Goal: Task Accomplishment & Management: Manage account settings

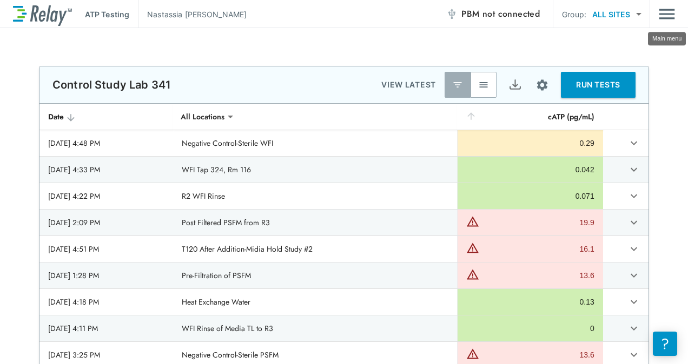
click at [677, 18] on div "ATP Testing Nastassia Folkes PBM not connected Group: ALL SITES ********* ​" at bounding box center [344, 14] width 688 height 28
click at [662, 15] on img "Main menu" at bounding box center [666, 14] width 16 height 21
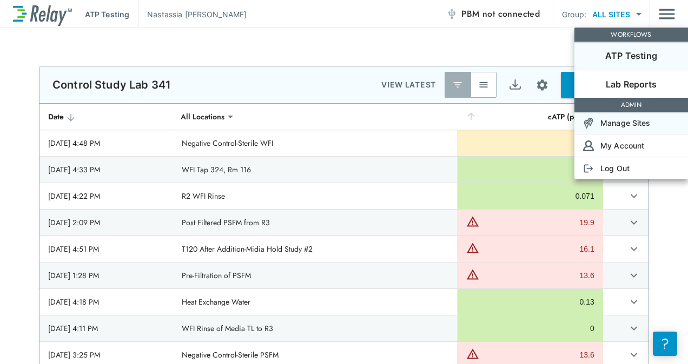
click at [622, 125] on p "Manage Sites" at bounding box center [625, 122] width 50 height 11
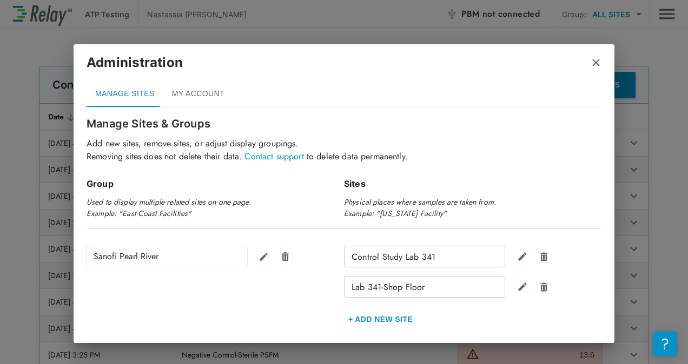
scroll to position [64, 0]
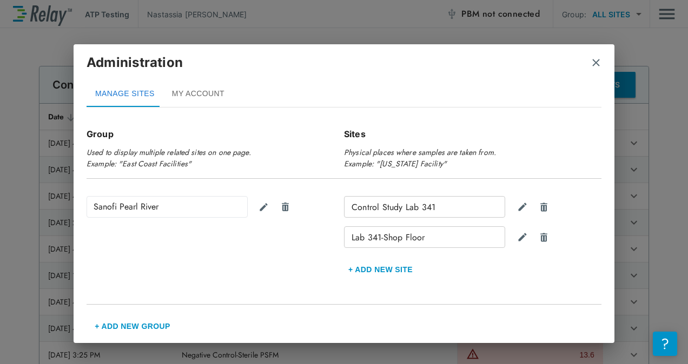
click at [582, 65] on div "Administration" at bounding box center [343, 67] width 515 height 28
click at [595, 64] on img "close" at bounding box center [595, 62] width 11 height 11
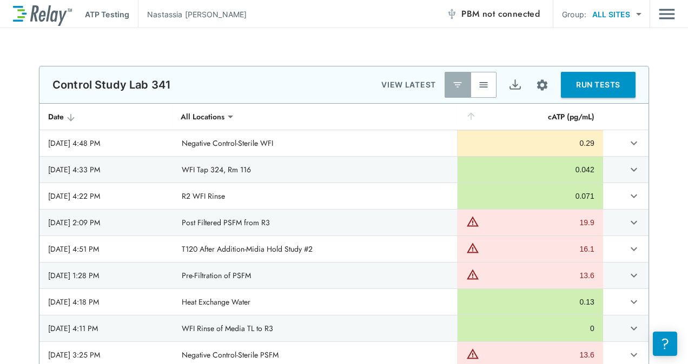
click at [665, 15] on img "Main menu" at bounding box center [666, 14] width 16 height 21
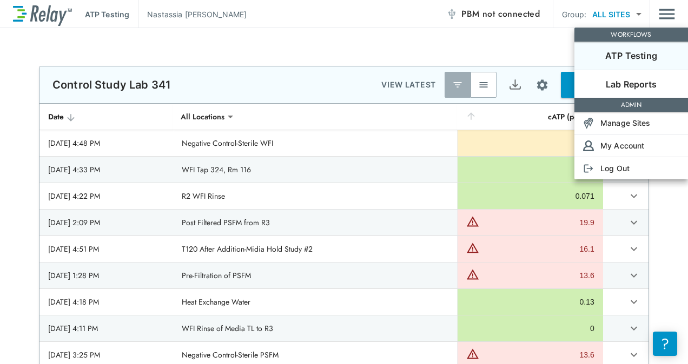
click at [534, 82] on div at bounding box center [344, 182] width 688 height 364
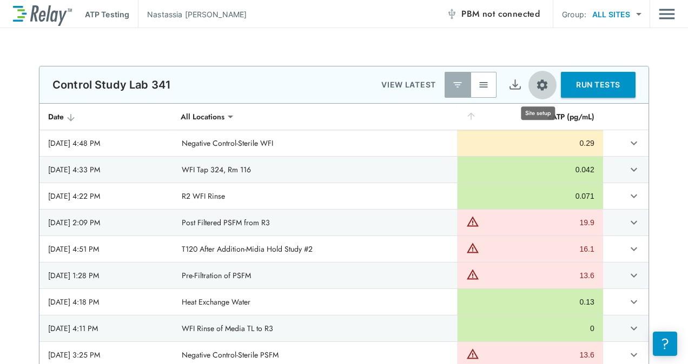
click at [537, 84] on img "Site setup" at bounding box center [542, 85] width 14 height 14
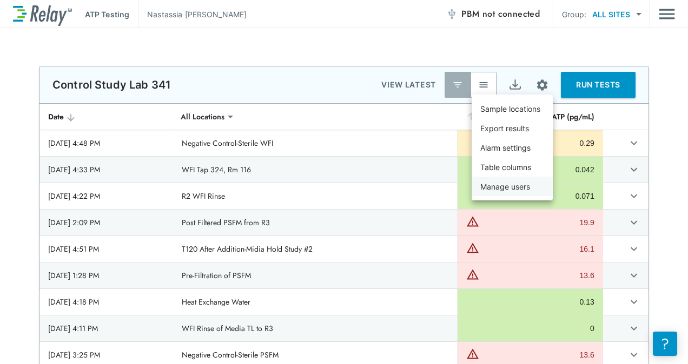
click at [505, 184] on p "Manage users" at bounding box center [505, 186] width 50 height 11
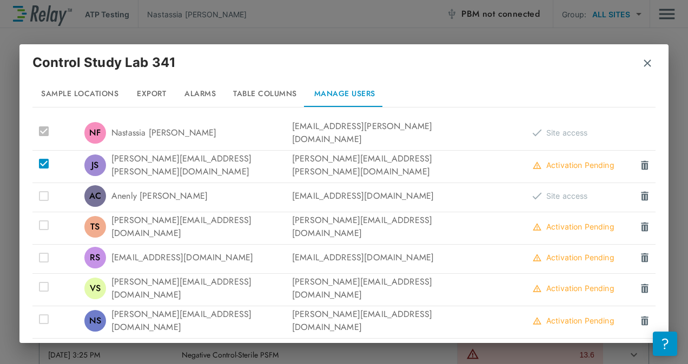
scroll to position [108, 0]
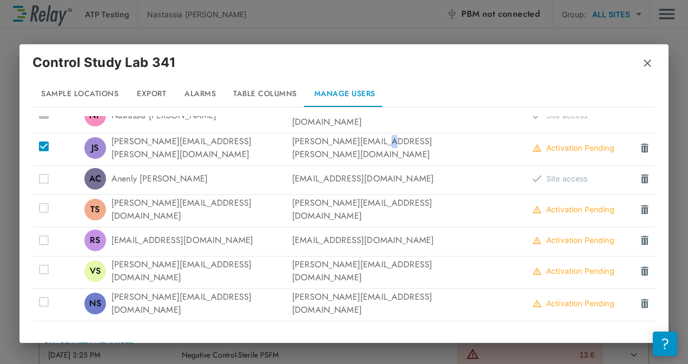
click at [369, 145] on div "Joseph.Revello@sanofi.com" at bounding box center [396, 148] width 208 height 26
drag, startPoint x: 369, startPoint y: 145, endPoint x: 289, endPoint y: 148, distance: 80.1
click at [292, 148] on div "Joseph.Revello@sanofi.com" at bounding box center [396, 148] width 208 height 26
copy div "Joseph.Revello@sanofi.com"
click at [639, 143] on img at bounding box center [644, 148] width 11 height 11
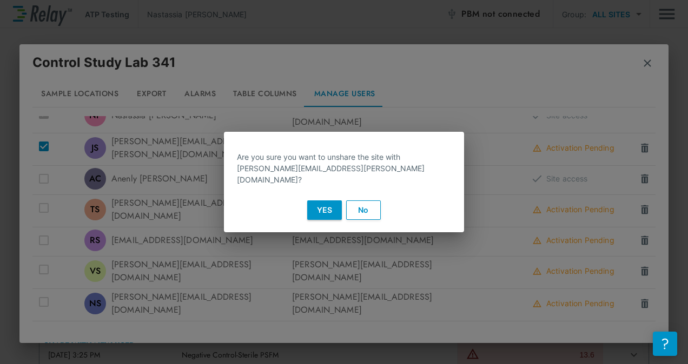
click at [312, 212] on div "Yes No" at bounding box center [344, 210] width 240 height 28
click at [314, 212] on button "Yes" at bounding box center [324, 210] width 35 height 19
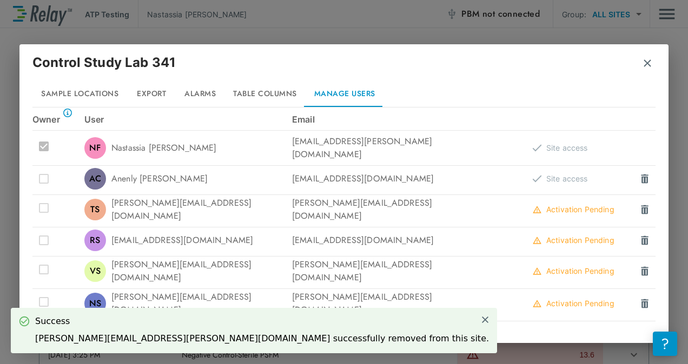
scroll to position [88, 0]
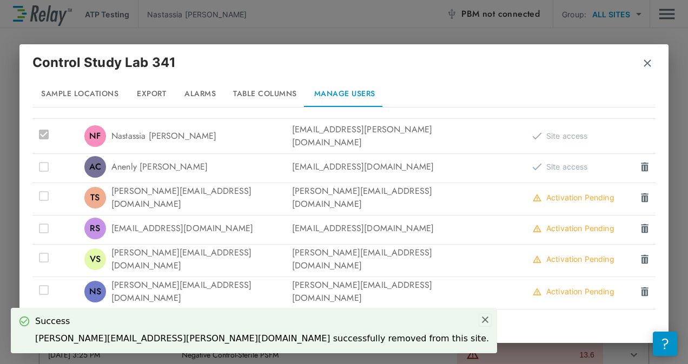
click at [480, 319] on img at bounding box center [485, 320] width 10 height 10
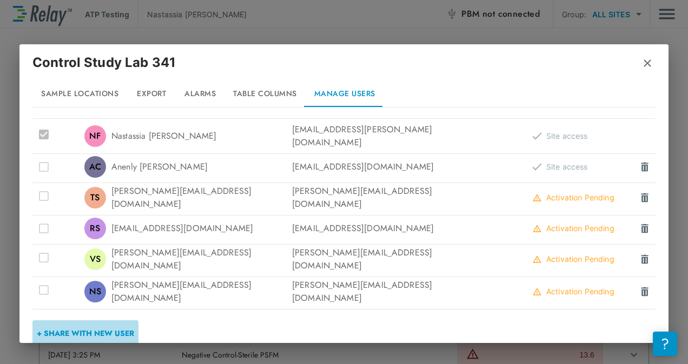
click at [123, 321] on button "+ Share with New User" at bounding box center [85, 334] width 106 height 26
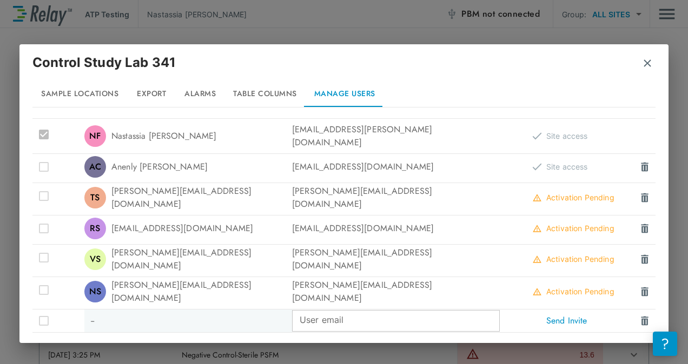
click at [342, 310] on input "User email" at bounding box center [396, 321] width 208 height 22
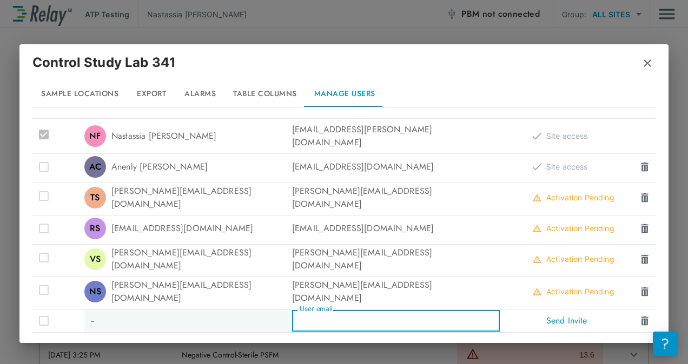
paste input "**********"
type input "**********"
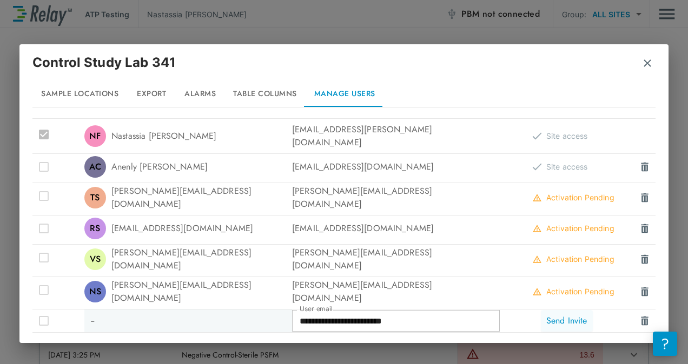
click at [556, 310] on button "Send Invite" at bounding box center [567, 321] width 52 height 22
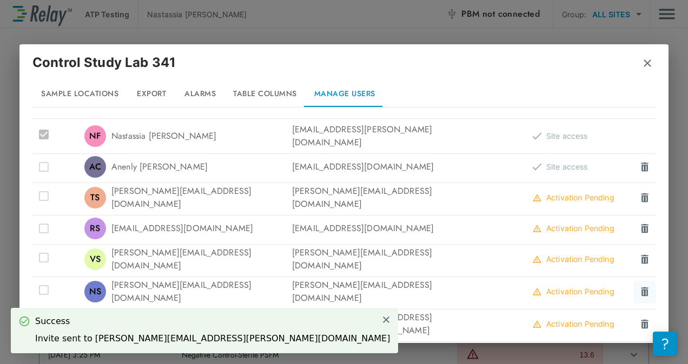
click at [639, 287] on img at bounding box center [644, 292] width 11 height 11
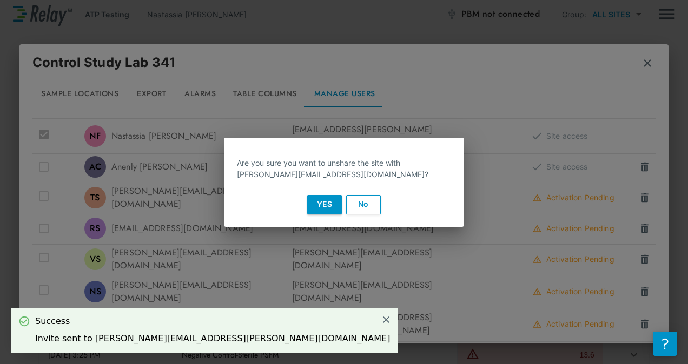
click at [329, 200] on button "Yes" at bounding box center [324, 204] width 35 height 19
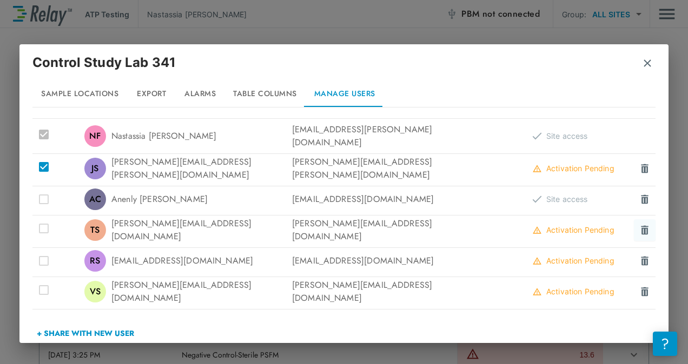
click at [639, 225] on img at bounding box center [644, 230] width 11 height 11
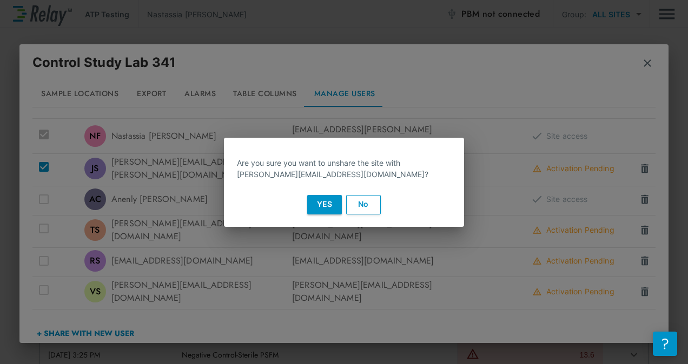
click at [322, 212] on button "Yes" at bounding box center [324, 204] width 35 height 19
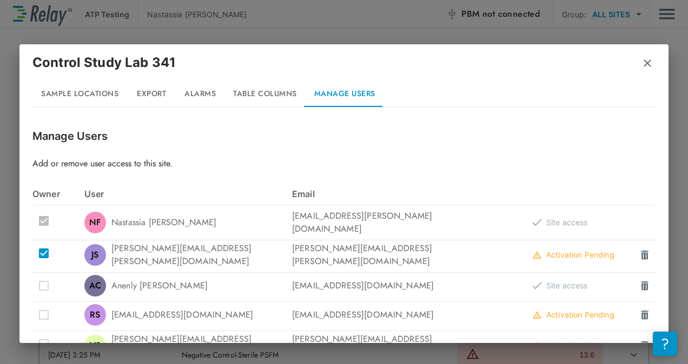
scroll to position [58, 0]
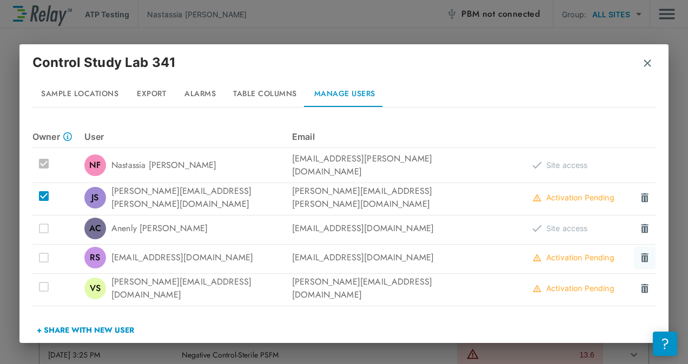
click at [639, 252] on img at bounding box center [644, 257] width 11 height 11
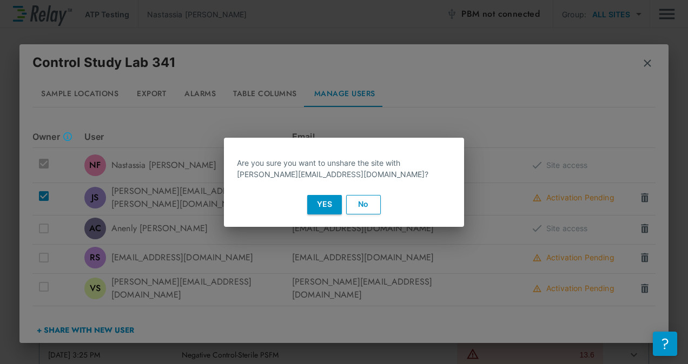
click at [324, 207] on button "Yes" at bounding box center [324, 204] width 35 height 19
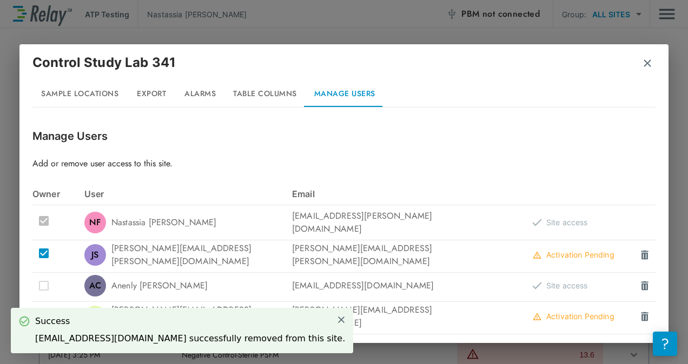
scroll to position [29, 0]
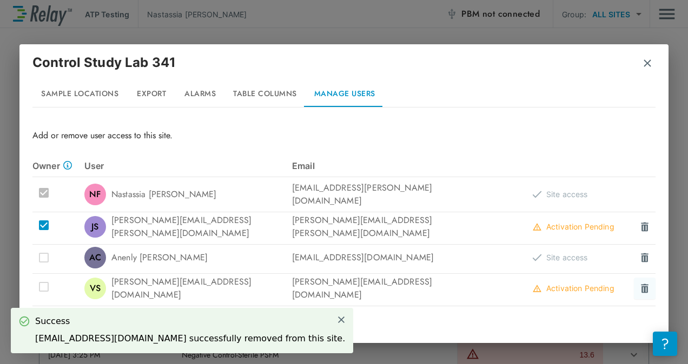
click at [639, 283] on img at bounding box center [644, 288] width 11 height 11
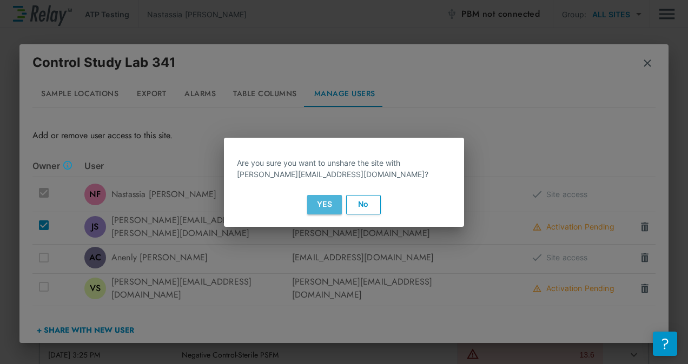
click at [341, 198] on button "Yes" at bounding box center [324, 204] width 35 height 19
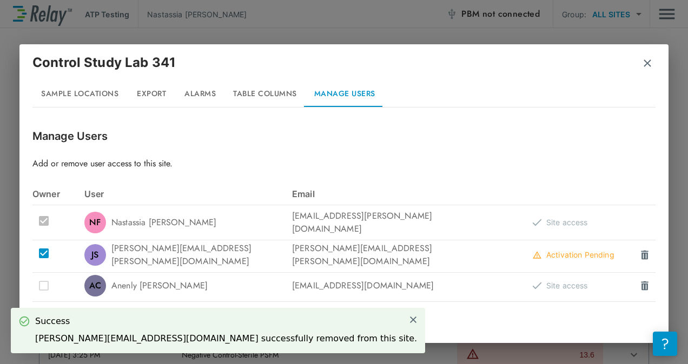
scroll to position [0, 0]
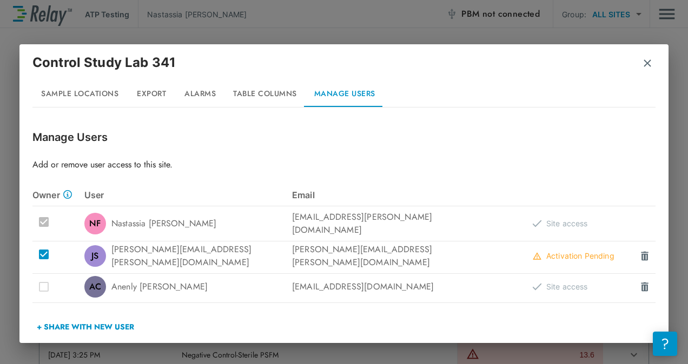
click at [88, 321] on button "+ Share with New User" at bounding box center [85, 327] width 106 height 26
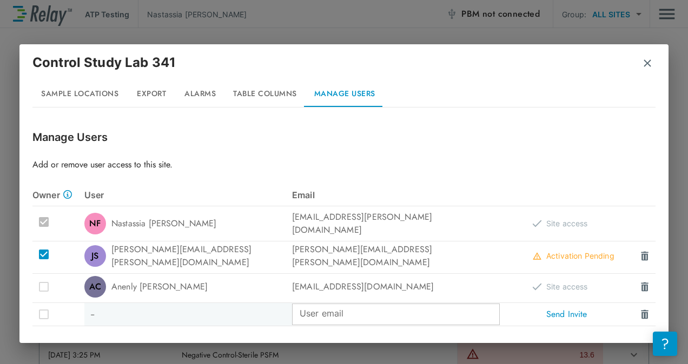
click at [303, 304] on input "User email" at bounding box center [396, 315] width 208 height 22
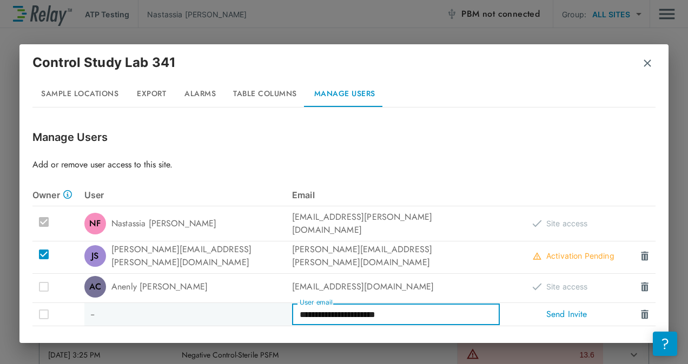
click at [343, 308] on input "**********" at bounding box center [396, 315] width 208 height 22
click at [318, 304] on input "**********" at bounding box center [396, 315] width 208 height 22
click at [317, 305] on input "**********" at bounding box center [396, 315] width 208 height 22
paste input "*"
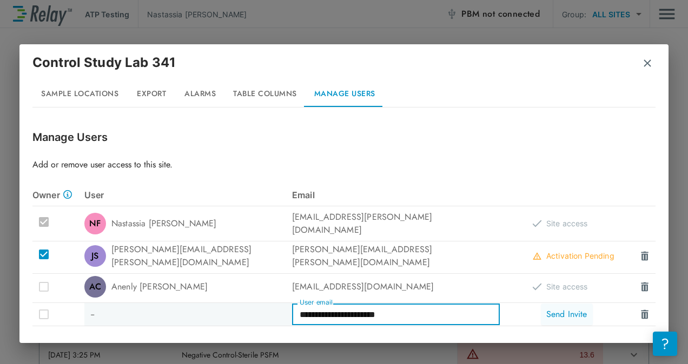
type input "**********"
click at [570, 312] on button "Send Invite" at bounding box center [567, 315] width 52 height 22
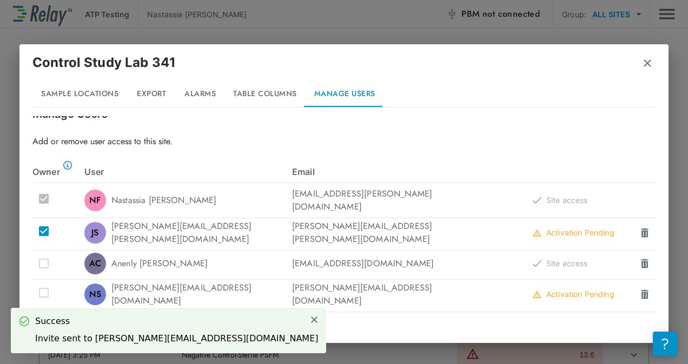
scroll to position [29, 0]
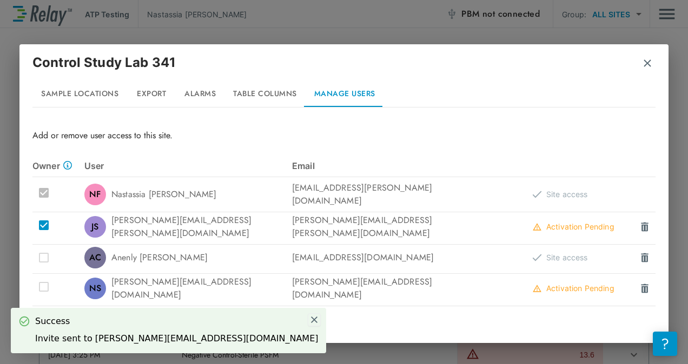
click at [309, 320] on img at bounding box center [314, 320] width 10 height 10
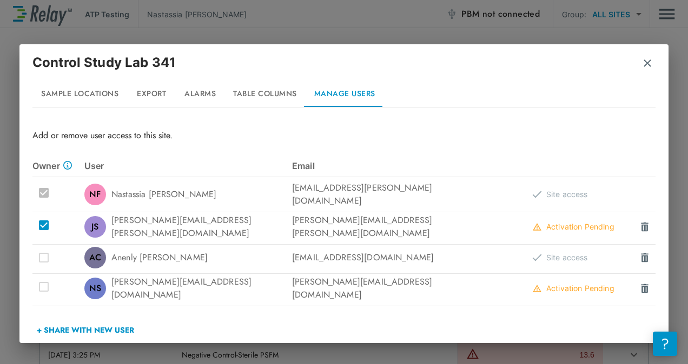
click at [117, 317] on button "+ Share with New User" at bounding box center [85, 330] width 106 height 26
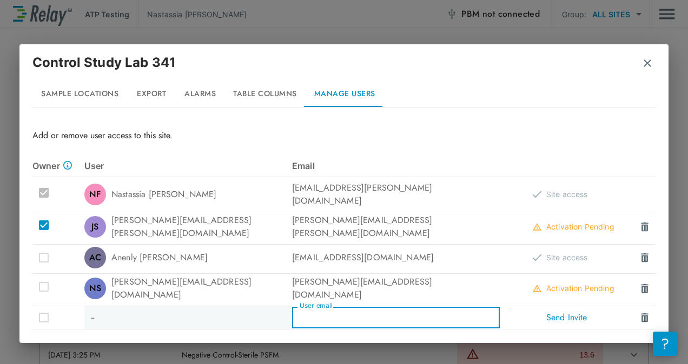
click at [315, 309] on input "User email" at bounding box center [396, 318] width 208 height 22
type input "**********"
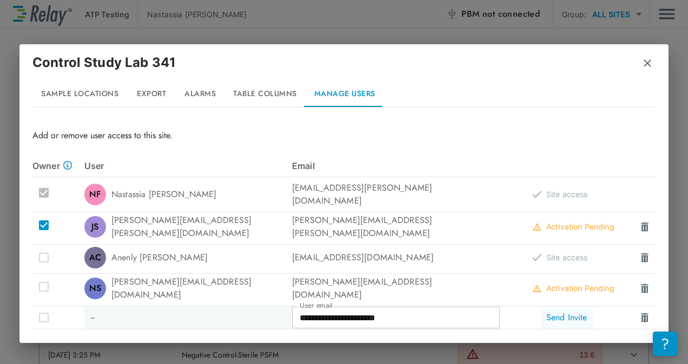
click at [576, 307] on button "Send Invite" at bounding box center [567, 318] width 52 height 22
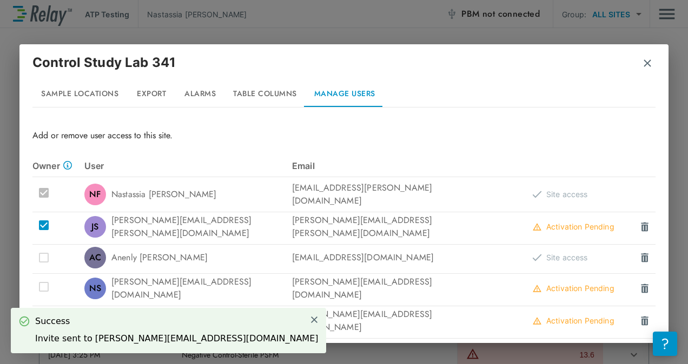
scroll to position [58, 0]
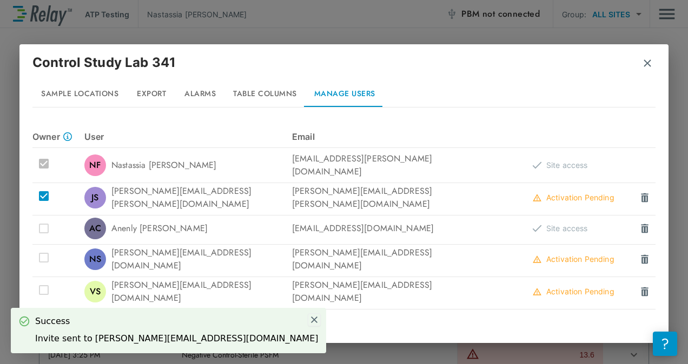
click at [309, 321] on img at bounding box center [314, 320] width 10 height 10
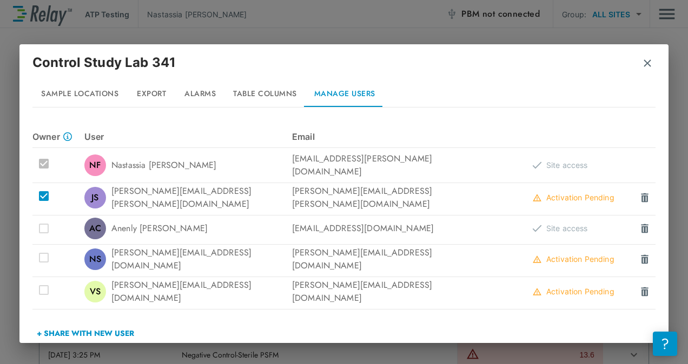
click at [127, 321] on button "+ Share with New User" at bounding box center [85, 334] width 106 height 26
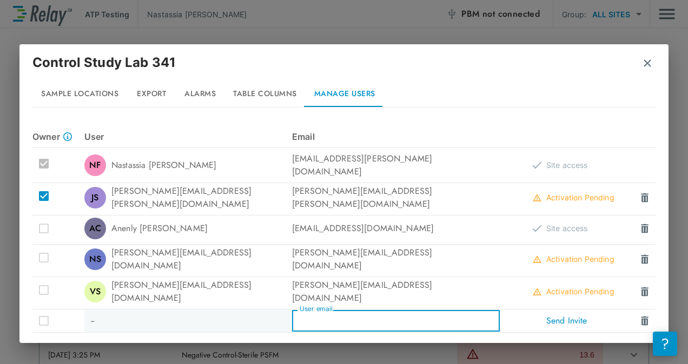
click at [428, 311] on input "User email" at bounding box center [396, 321] width 208 height 22
type input "**********"
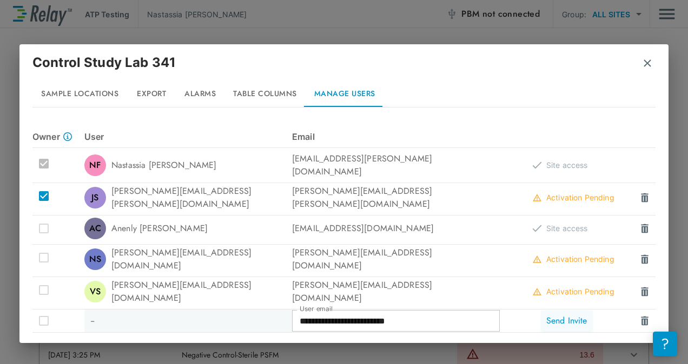
click at [573, 310] on button "Send Invite" at bounding box center [567, 321] width 52 height 22
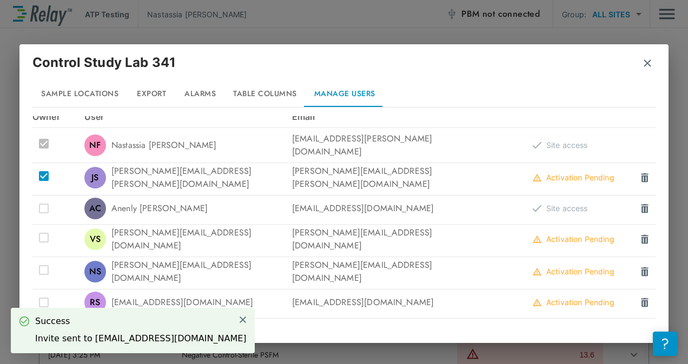
scroll to position [88, 0]
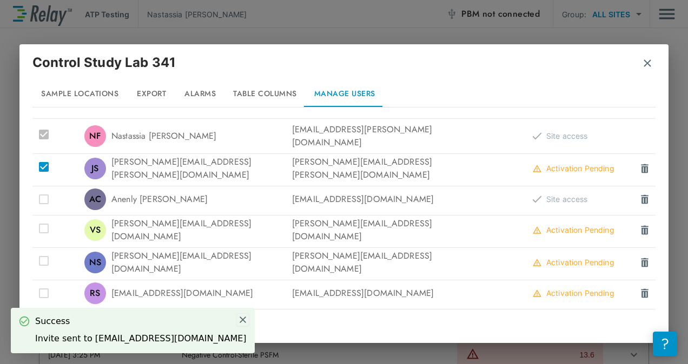
click at [236, 325] on button at bounding box center [242, 320] width 13 height 13
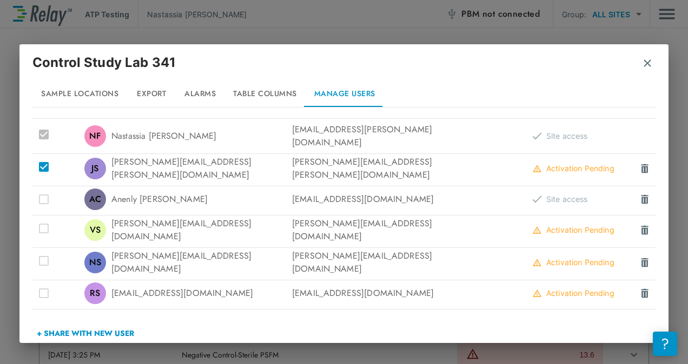
click at [93, 321] on button "+ Share with New User" at bounding box center [85, 334] width 106 height 26
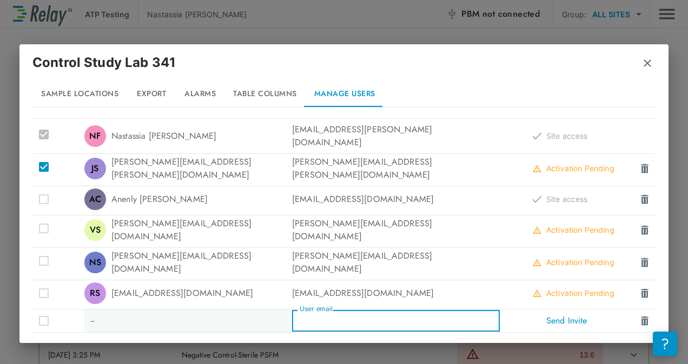
click at [347, 311] on input "User email" at bounding box center [396, 321] width 208 height 22
type input "*"
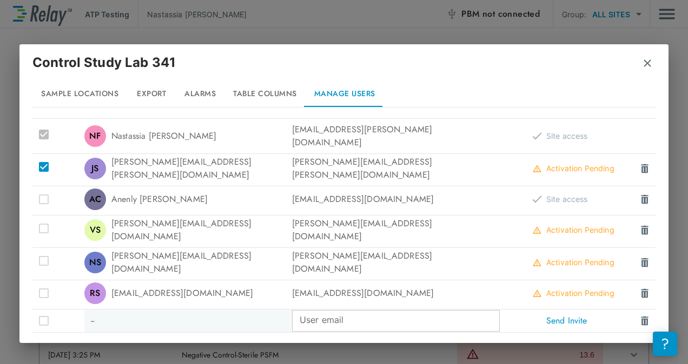
click at [382, 310] on input "User email" at bounding box center [396, 321] width 208 height 22
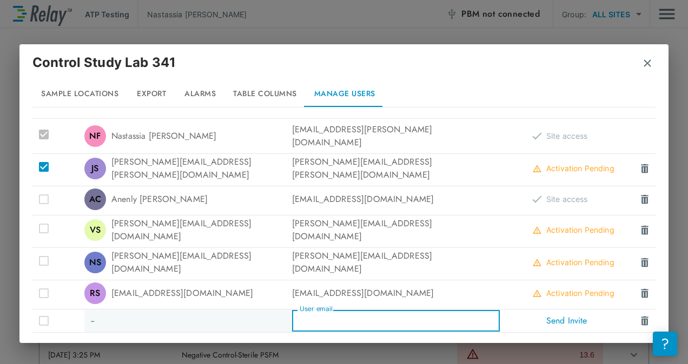
paste input "**********"
type input "**********"
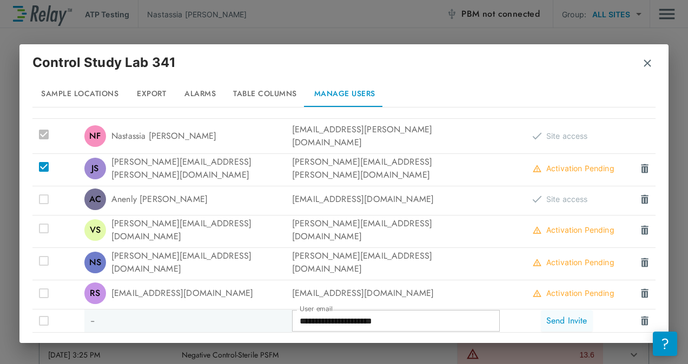
click at [548, 310] on button "Send Invite" at bounding box center [567, 321] width 52 height 22
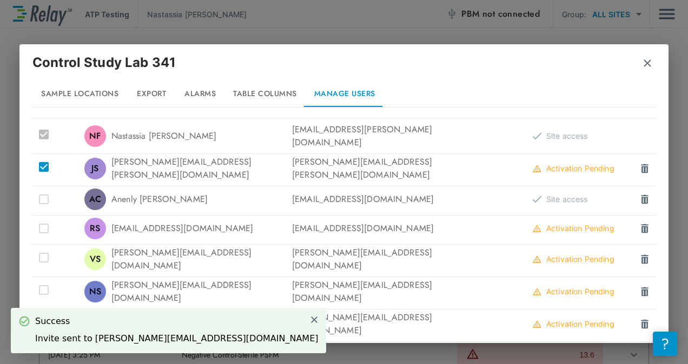
scroll to position [116, 0]
